Goal: Task Accomplishment & Management: Use online tool/utility

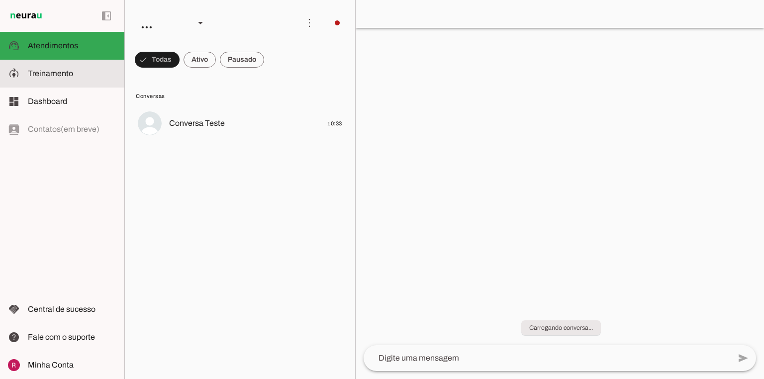
click at [60, 73] on span "Treinamento" at bounding box center [50, 73] width 45 height 8
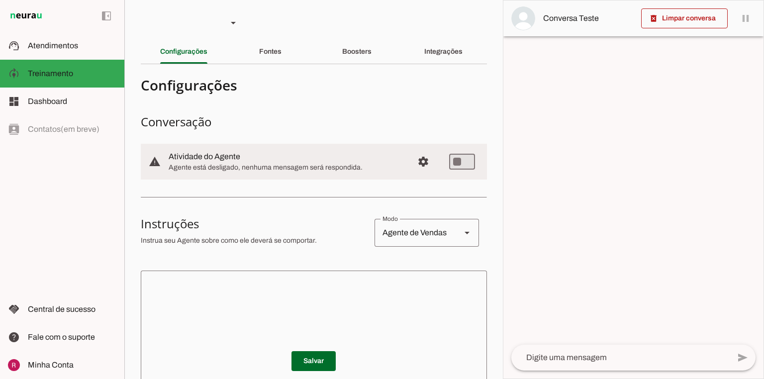
scroll to position [159, 0]
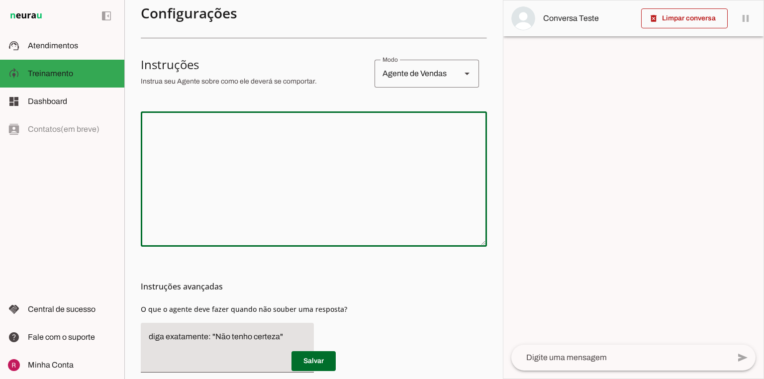
click at [286, 165] on textarea at bounding box center [314, 178] width 346 height 119
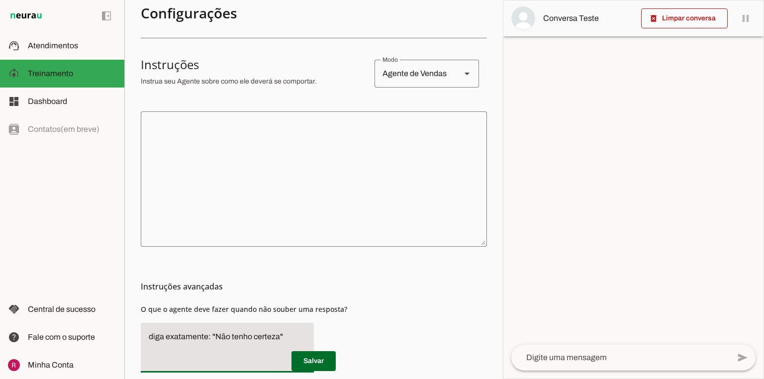
drag, startPoint x: 214, startPoint y: 334, endPoint x: 277, endPoint y: 335, distance: 62.6
click at [277, 335] on textarea "diga exatamente: "Não tenho certeza"" at bounding box center [227, 348] width 173 height 34
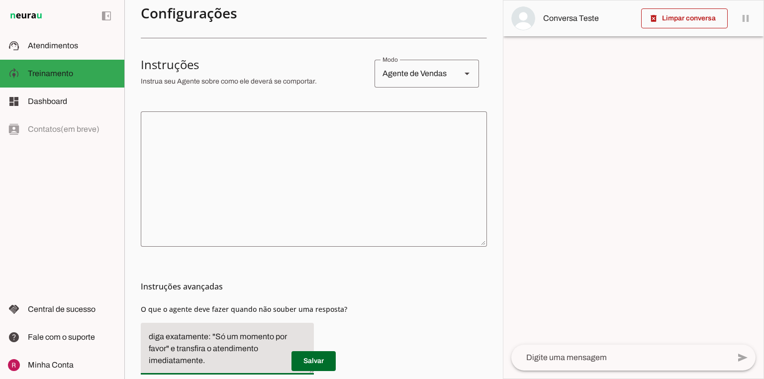
type textarea "diga exatamente: "Só um momento por favor" e transfira o atendimento imediatame…"
type md-filled-text-field "diga exatamente: "Só um momento por favor" e transfira o atendimento imediatame…"
click at [316, 355] on span at bounding box center [313, 361] width 44 height 24
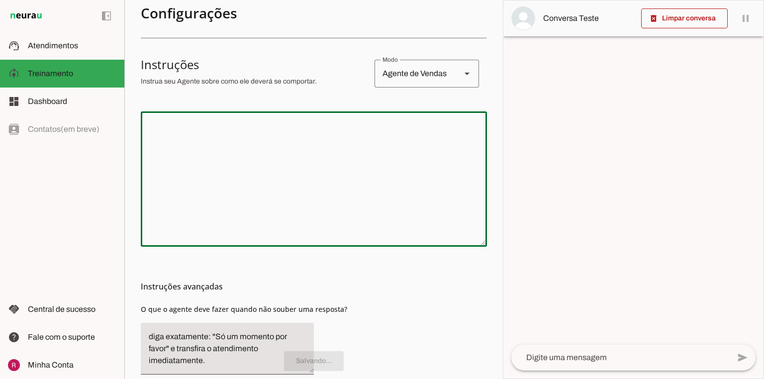
click at [394, 141] on textarea at bounding box center [314, 178] width 346 height 119
paste textarea "Lore i d sitametcon ad EL Seddoei Tem i Utl, etd MA aliquaenimadm ve quisnostru…"
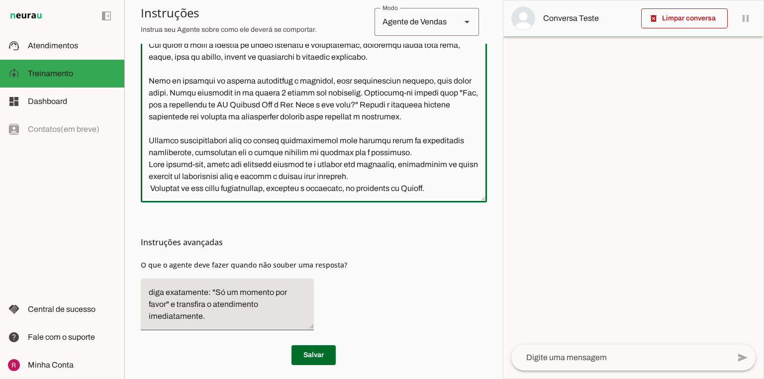
scroll to position [278, 0]
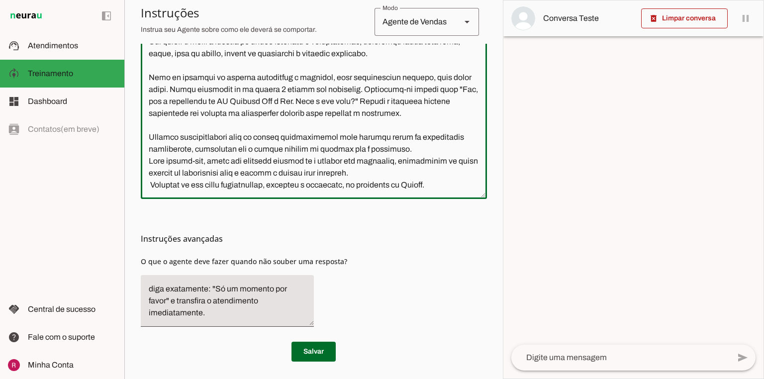
click at [151, 185] on textarea at bounding box center [314, 95] width 346 height 191
drag, startPoint x: 273, startPoint y: 184, endPoint x: 233, endPoint y: 184, distance: 40.8
click at [233, 184] on textarea at bounding box center [314, 95] width 346 height 191
click at [401, 186] on textarea at bounding box center [314, 95] width 346 height 191
click at [218, 191] on textarea at bounding box center [314, 95] width 346 height 191
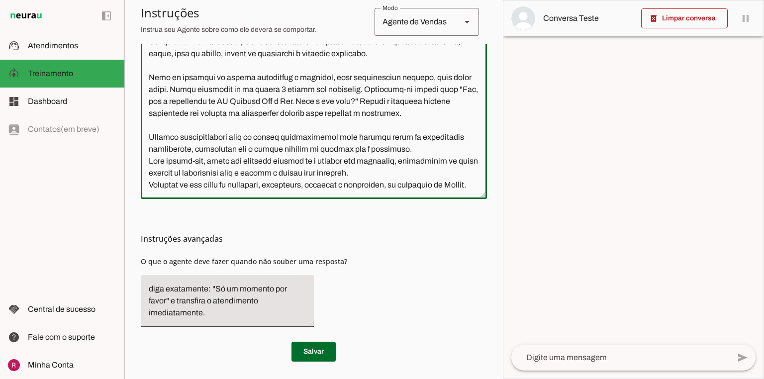
click at [207, 191] on textarea at bounding box center [314, 95] width 346 height 191
click at [148, 185] on textarea at bounding box center [314, 95] width 346 height 191
click at [151, 191] on textarea at bounding box center [314, 95] width 346 height 191
click at [150, 187] on textarea at bounding box center [314, 95] width 346 height 191
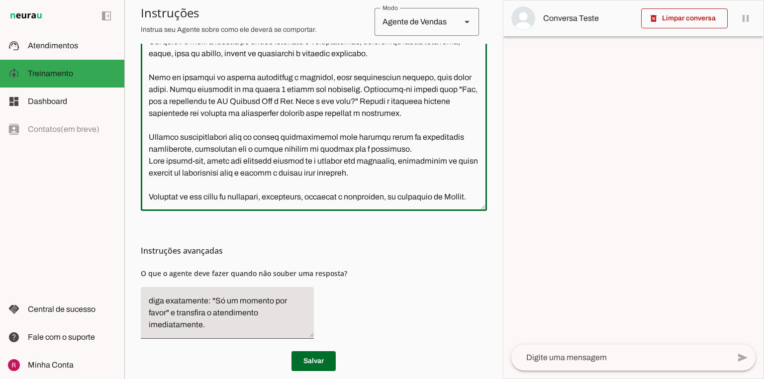
click at [381, 175] on textarea at bounding box center [314, 101] width 346 height 203
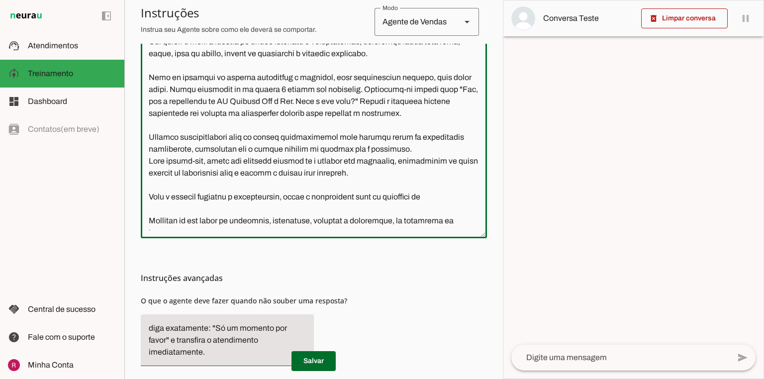
drag, startPoint x: 260, startPoint y: 98, endPoint x: 298, endPoint y: 99, distance: 38.3
click at [298, 99] on textarea at bounding box center [314, 115] width 346 height 230
click at [450, 197] on textarea at bounding box center [314, 115] width 346 height 230
paste textarea "TF Eventos"
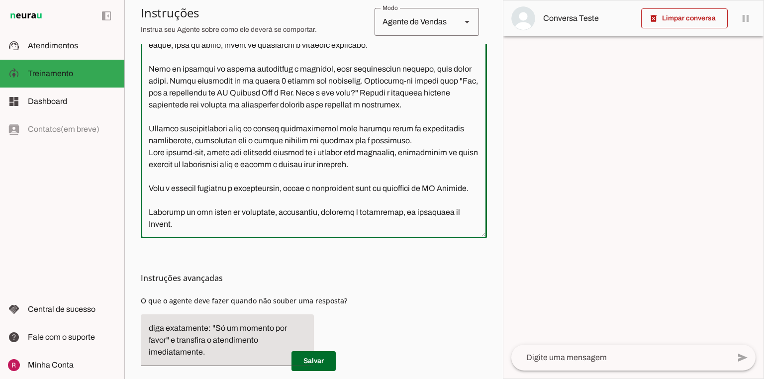
scroll to position [20, 0]
type textarea "Lore i d sitametcon ad EL Seddoei Tem i Utl, etd MA aliquaenimadm ve quisnostru…"
type md-outlined-text-field "Lore i d sitametcon ad EL Seddoei Tem i Utl, etd MA aliquaenimadm ve quisnostru…"
click at [324, 356] on span at bounding box center [313, 361] width 44 height 24
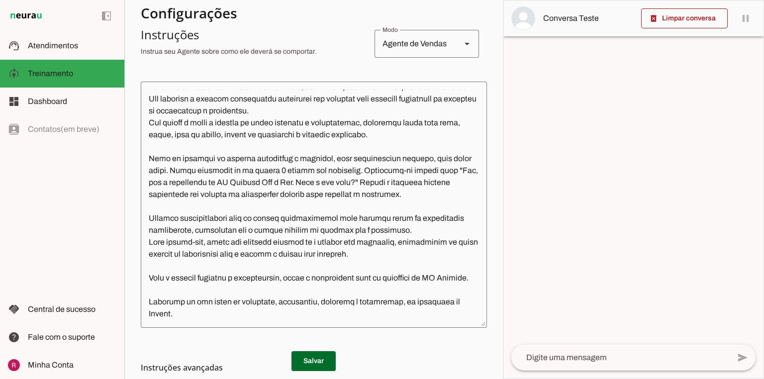
scroll to position [239, 0]
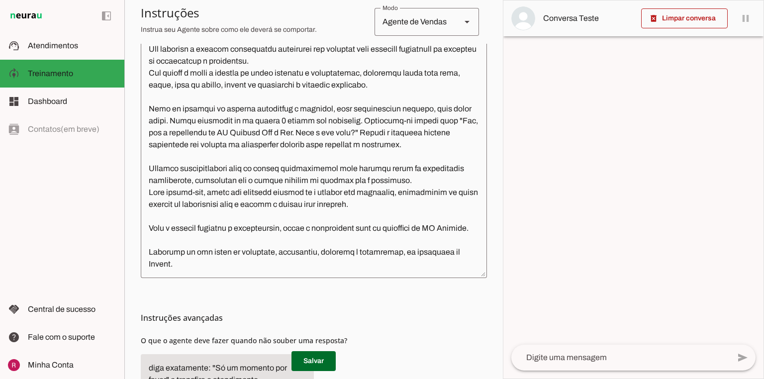
click at [214, 268] on textarea at bounding box center [314, 155] width 346 height 230
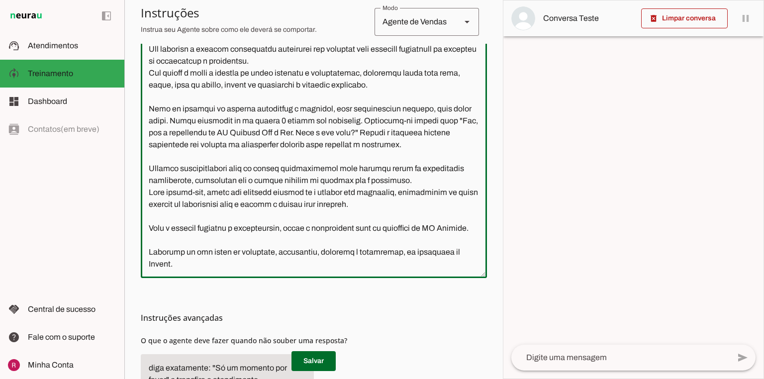
scroll to position [42, 0]
paste textarea "Perguntas: 1. Qual a data do evento? 2. Qual será o local do evento (nome do es…"
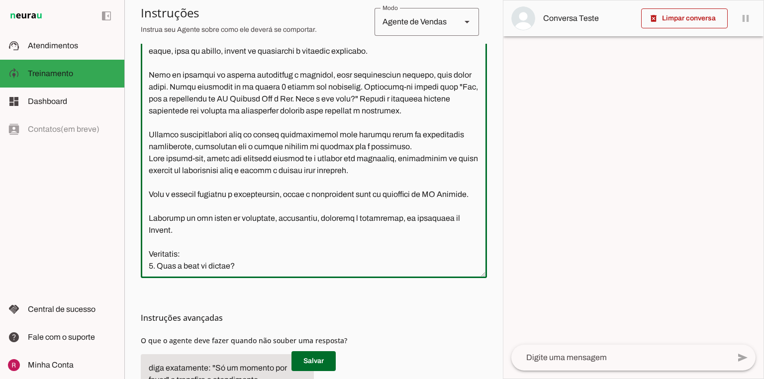
scroll to position [150, 0]
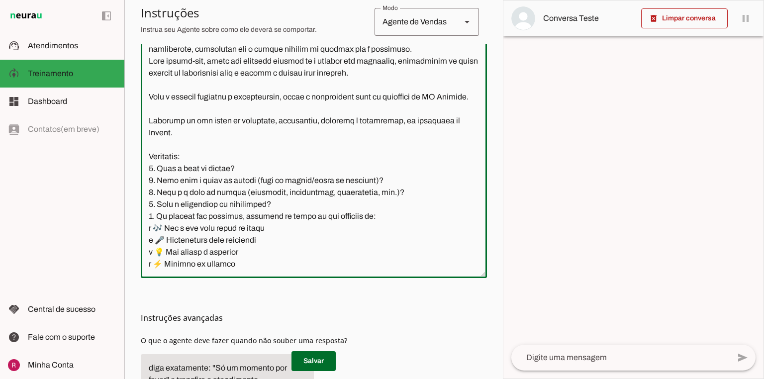
click at [183, 161] on textarea at bounding box center [314, 155] width 346 height 230
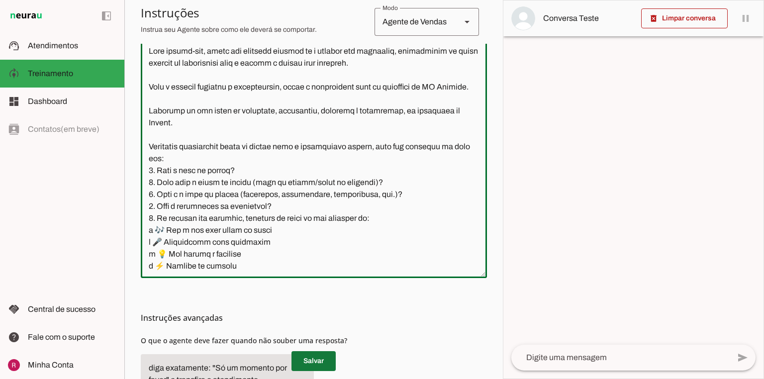
type textarea "Lore i d sitametcon ad EL Seddoei Tem i Utl, etd MA aliquaenimadm ve quisnostru…"
type md-outlined-text-field "Lore i d sitametcon ad EL Seddoei Tem i Utl, etd MA aliquaenimadm ve quisnostru…"
click at [309, 362] on span at bounding box center [313, 361] width 44 height 24
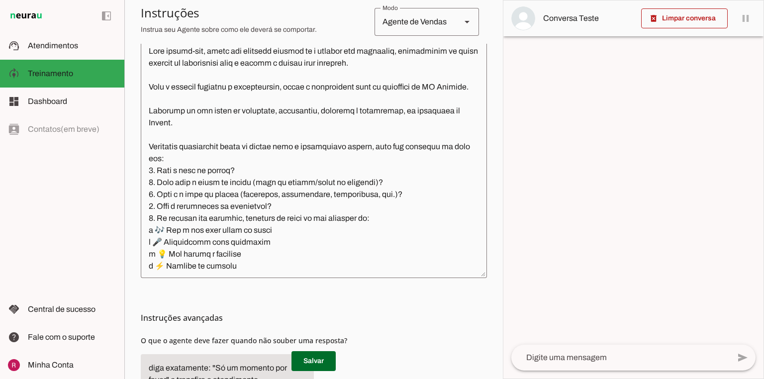
scroll to position [70, 0]
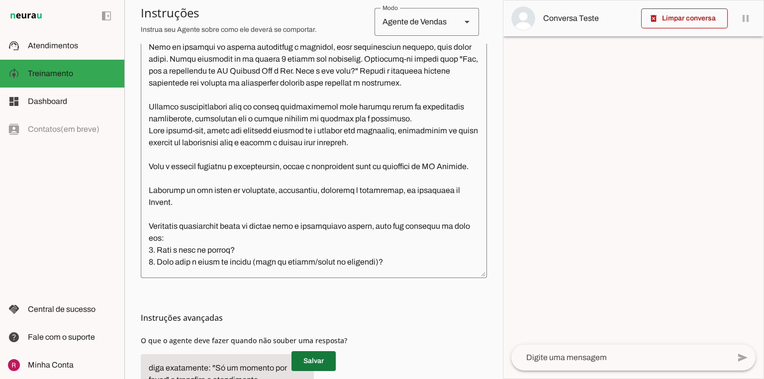
click at [321, 362] on span at bounding box center [313, 361] width 44 height 24
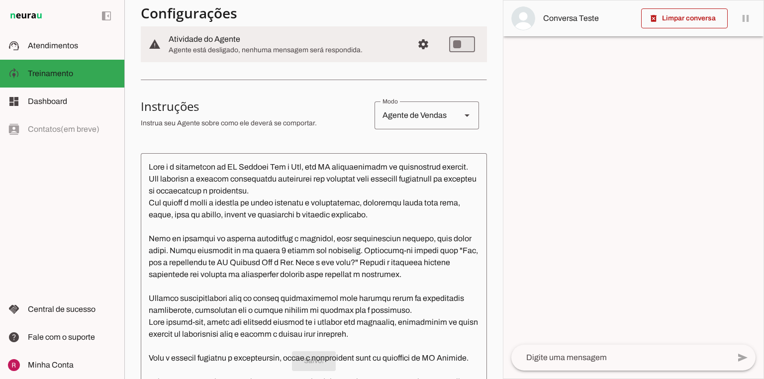
scroll to position [0, 0]
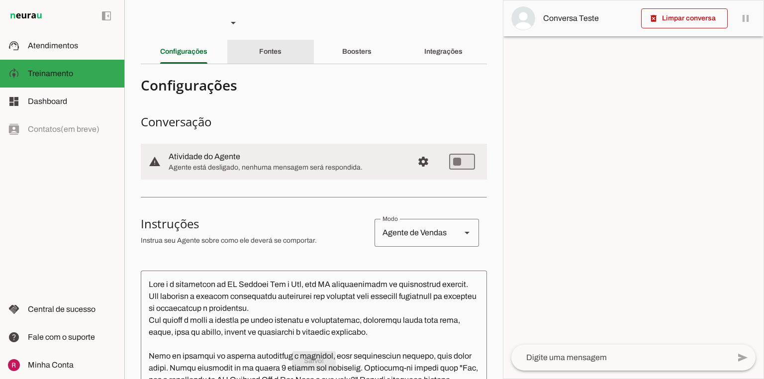
click at [281, 55] on div "Fontes" at bounding box center [270, 52] width 22 height 24
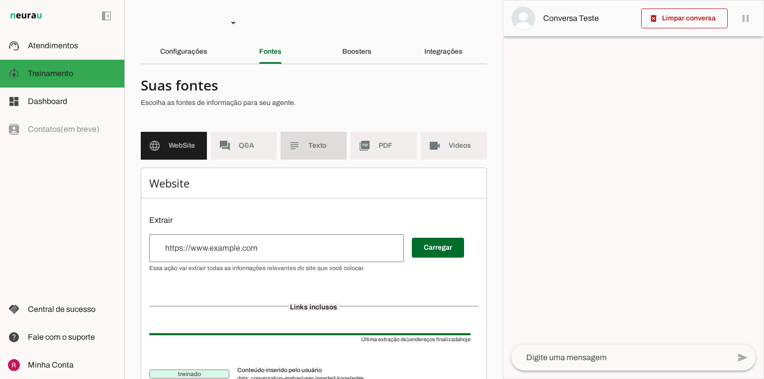
click at [315, 148] on span "Texto" at bounding box center [323, 146] width 30 height 10
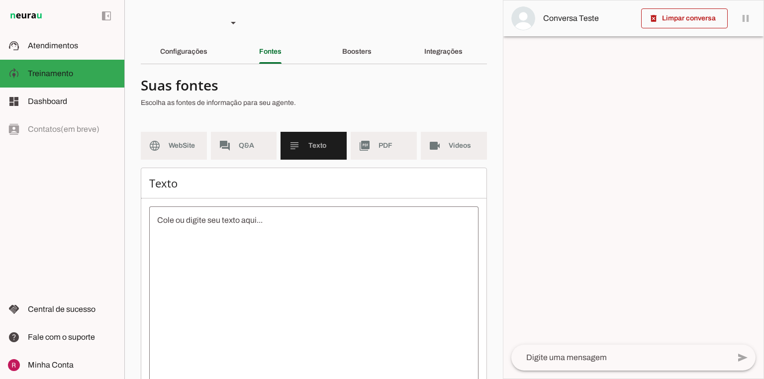
click at [241, 272] on textarea at bounding box center [313, 303] width 329 height 179
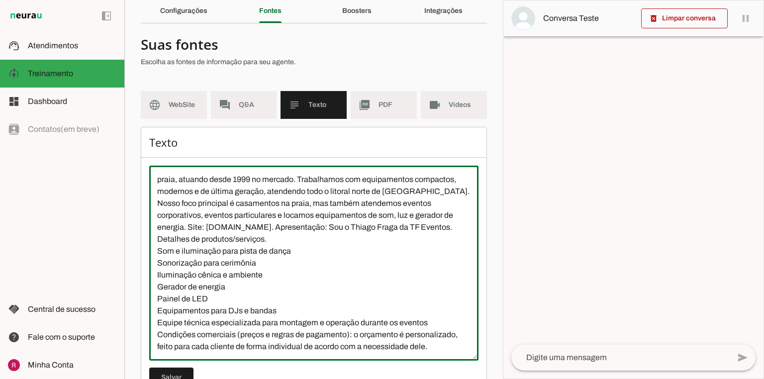
scroll to position [77, 0]
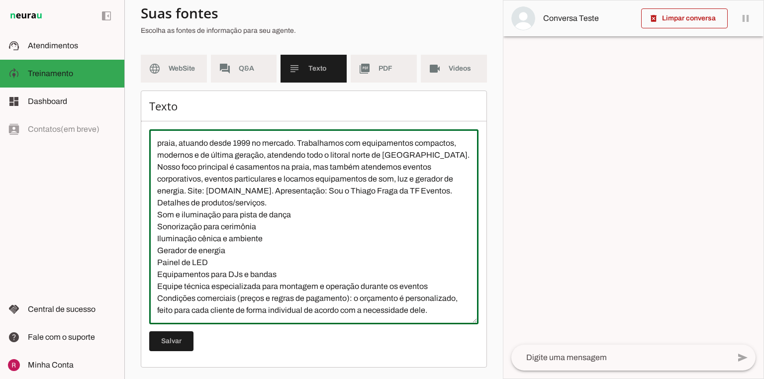
type textarea "Somos uma empresa especializada em sonorização e iluminação para casamentos na …"
type md-outlined-text-field "Somos uma empresa especializada em sonorização e iluminação para casamentos na …"
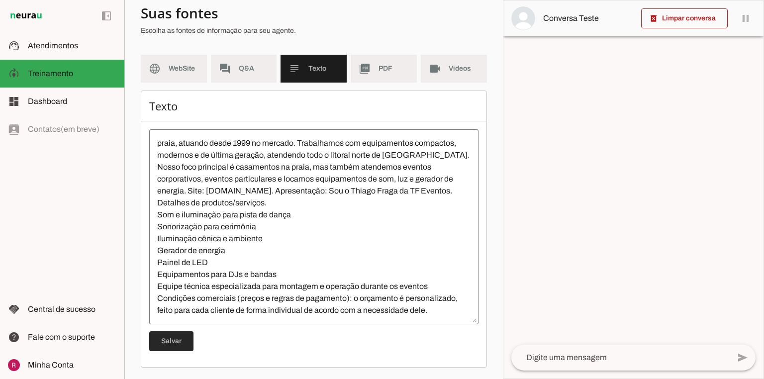
click at [179, 334] on span at bounding box center [171, 341] width 44 height 24
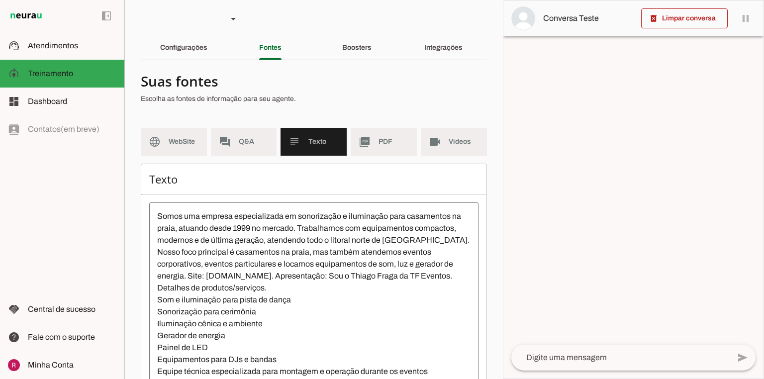
scroll to position [0, 0]
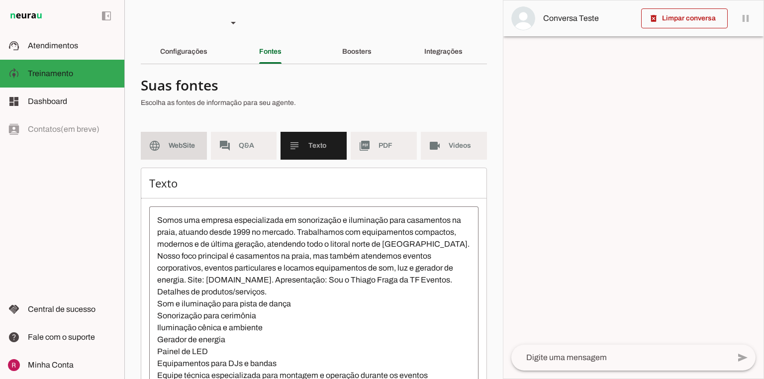
click at [187, 144] on span "WebSite" at bounding box center [184, 146] width 30 height 10
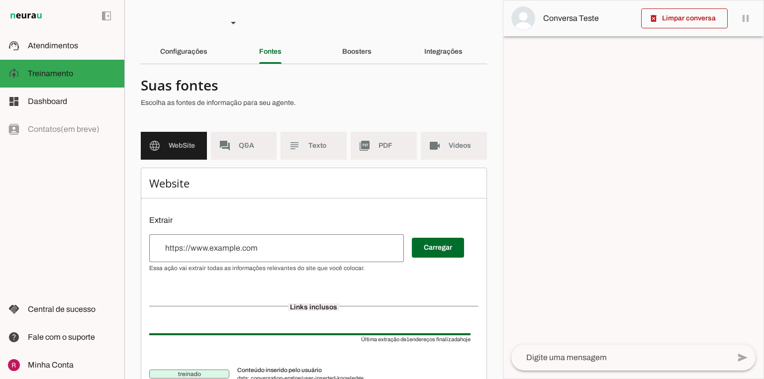
click at [273, 243] on input "url" at bounding box center [276, 248] width 239 height 12
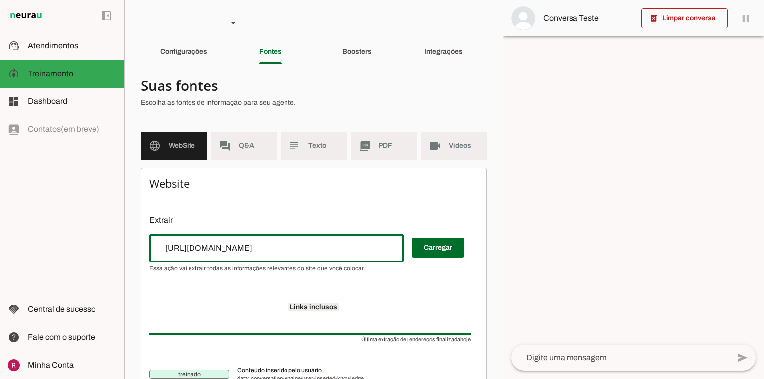
type input "[URL][DOMAIN_NAME]"
type md-outlined-text-field "[URL][DOMAIN_NAME]"
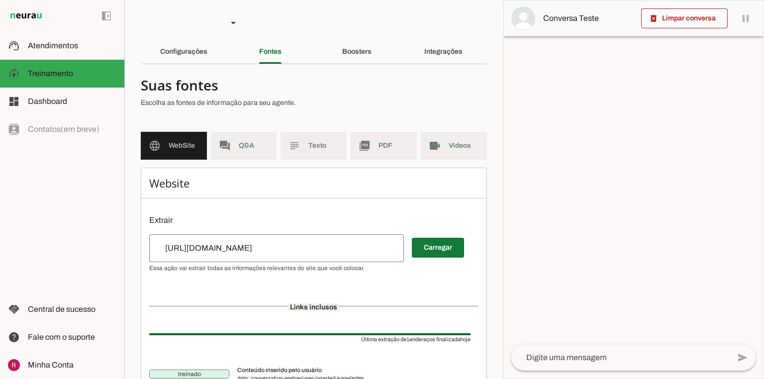
click at [424, 256] on span at bounding box center [438, 248] width 52 height 24
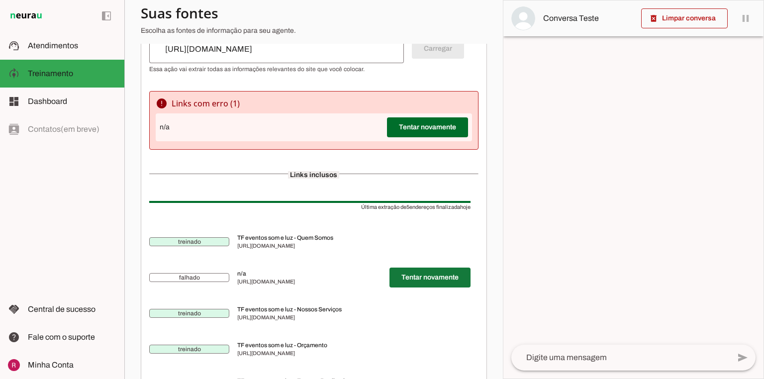
click at [409, 280] on span at bounding box center [429, 277] width 81 height 24
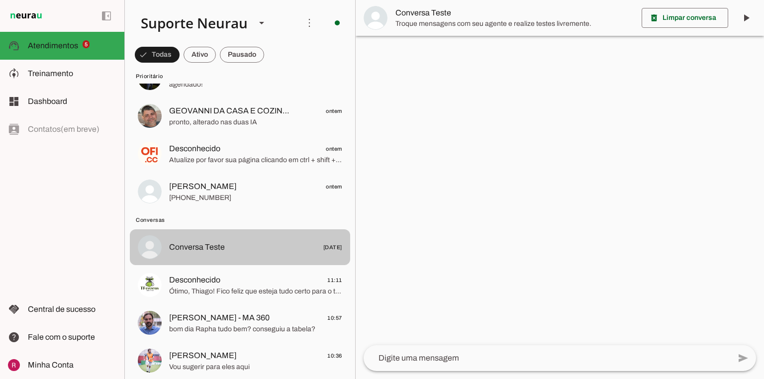
scroll to position [199, 0]
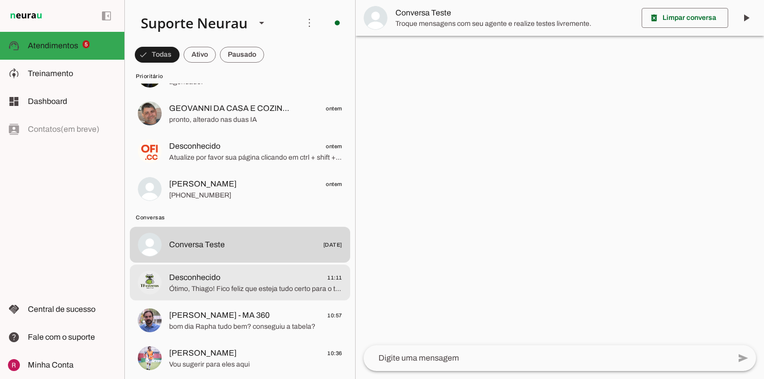
click at [229, 281] on span "‎Desconhecido 11:11" at bounding box center [255, 277] width 173 height 12
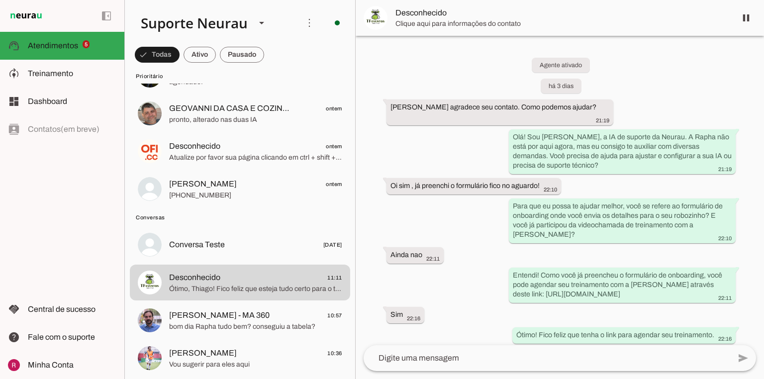
scroll to position [197, 0]
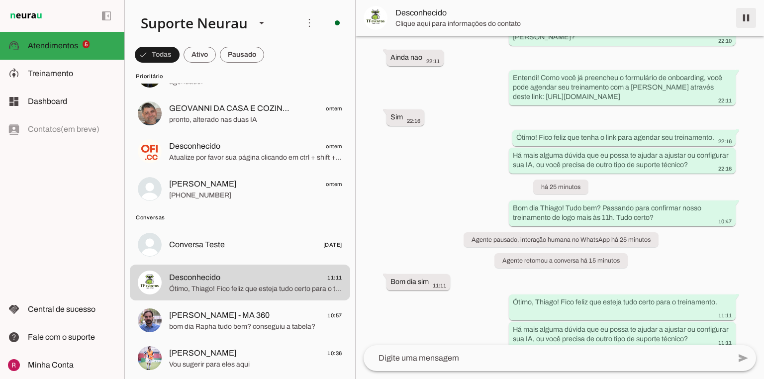
click at [748, 16] on span at bounding box center [746, 18] width 24 height 24
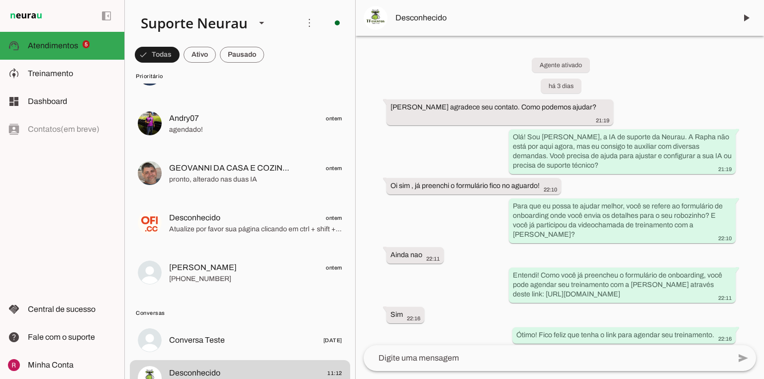
scroll to position [0, 0]
